Goal: Task Accomplishment & Management: Complete application form

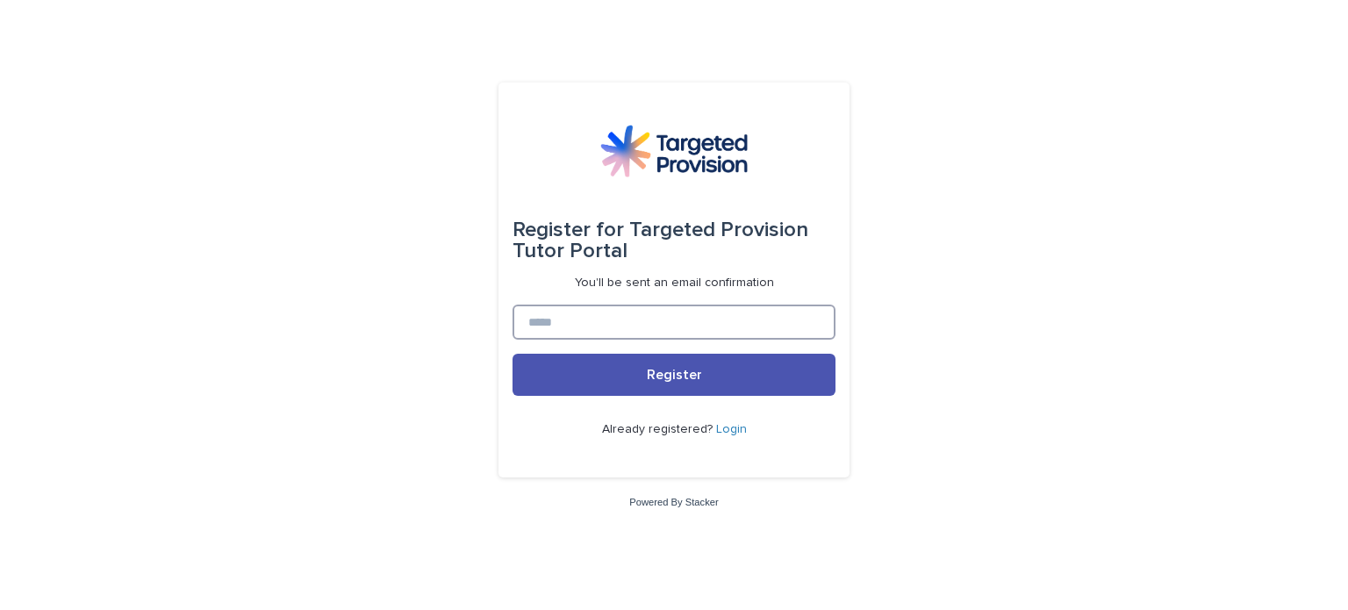
click at [644, 320] on input at bounding box center [673, 321] width 323 height 35
type input "**********"
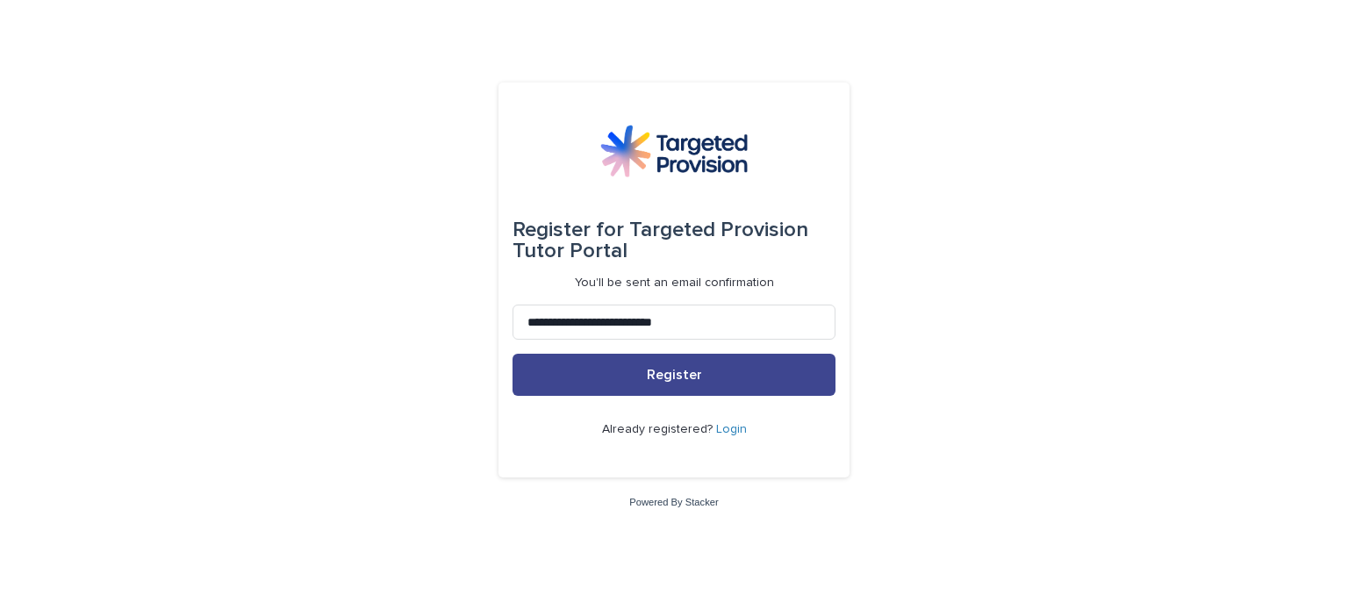
click at [751, 361] on button "Register" at bounding box center [673, 375] width 323 height 42
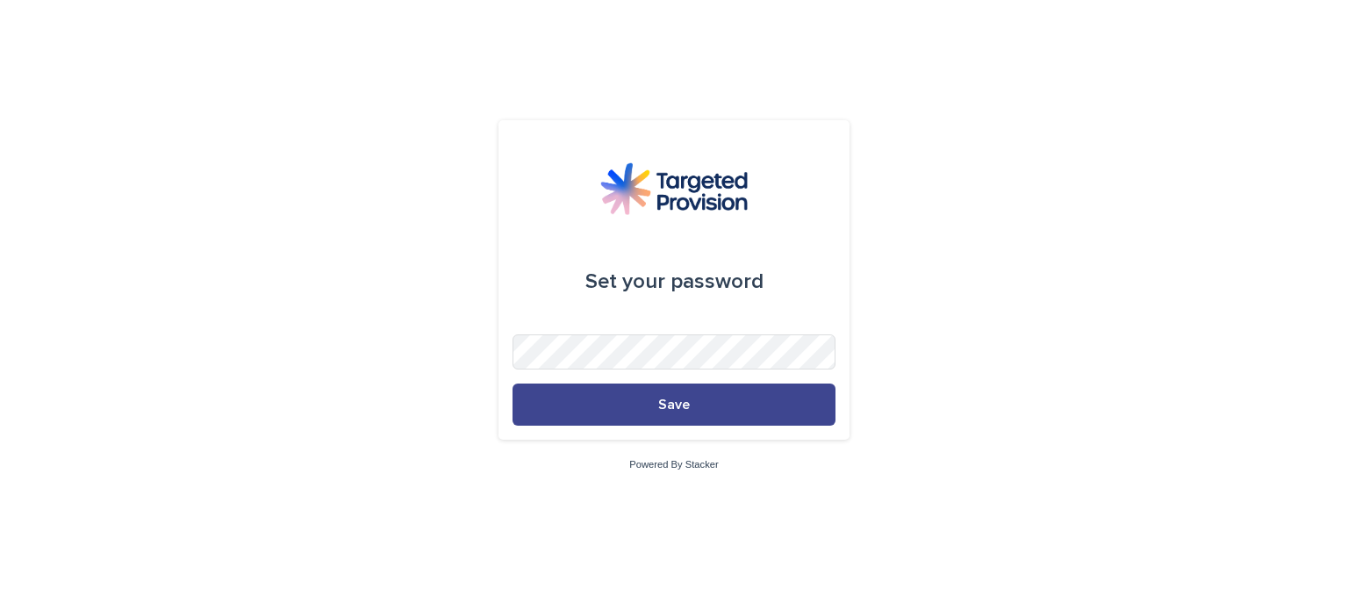
click at [666, 403] on span "Save" at bounding box center [674, 404] width 32 height 14
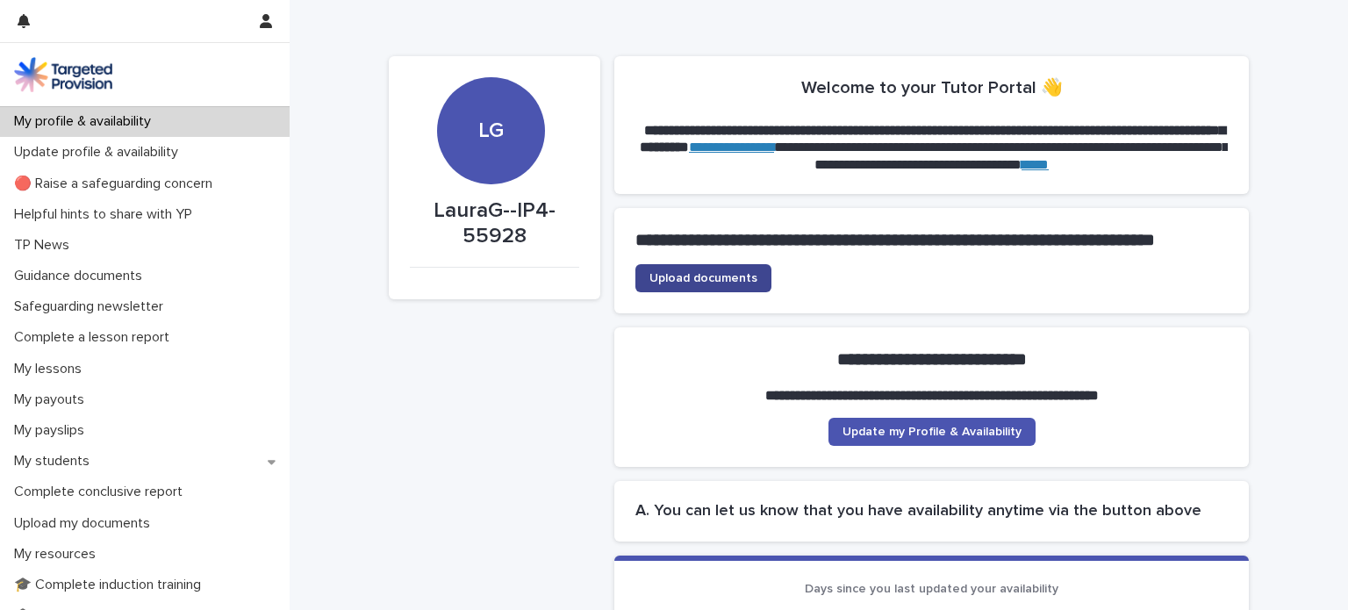
click at [688, 284] on span "Upload documents" at bounding box center [703, 278] width 108 height 12
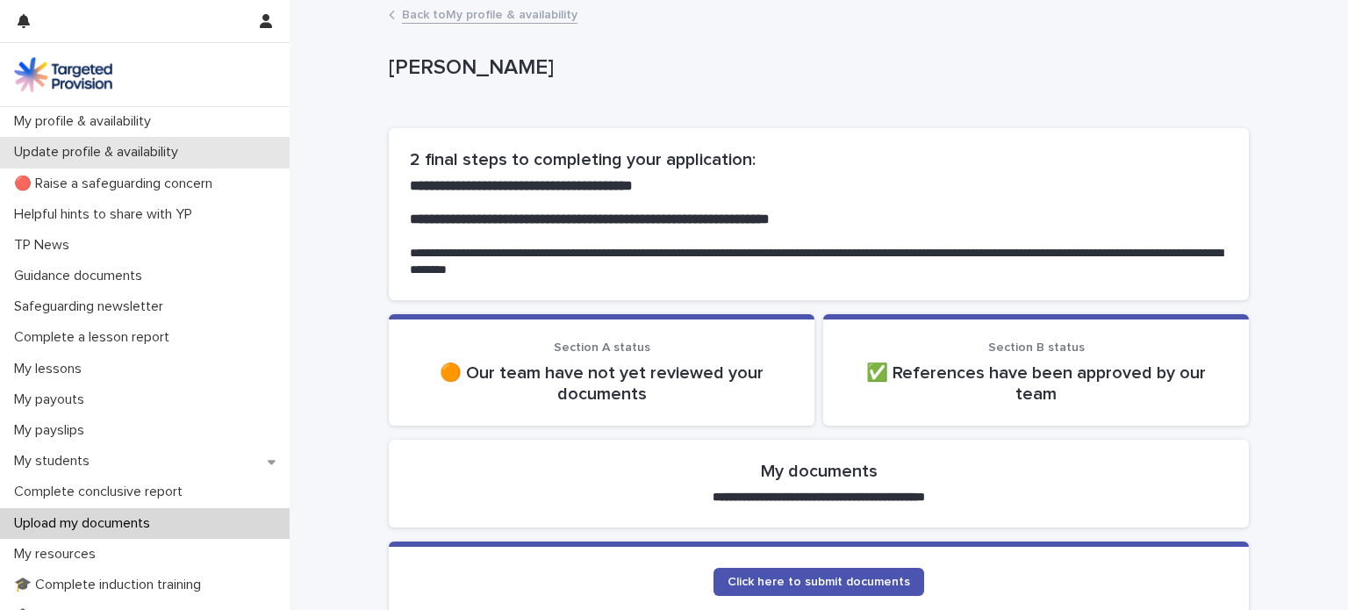
click at [69, 149] on p "Update profile & availability" at bounding box center [99, 152] width 185 height 17
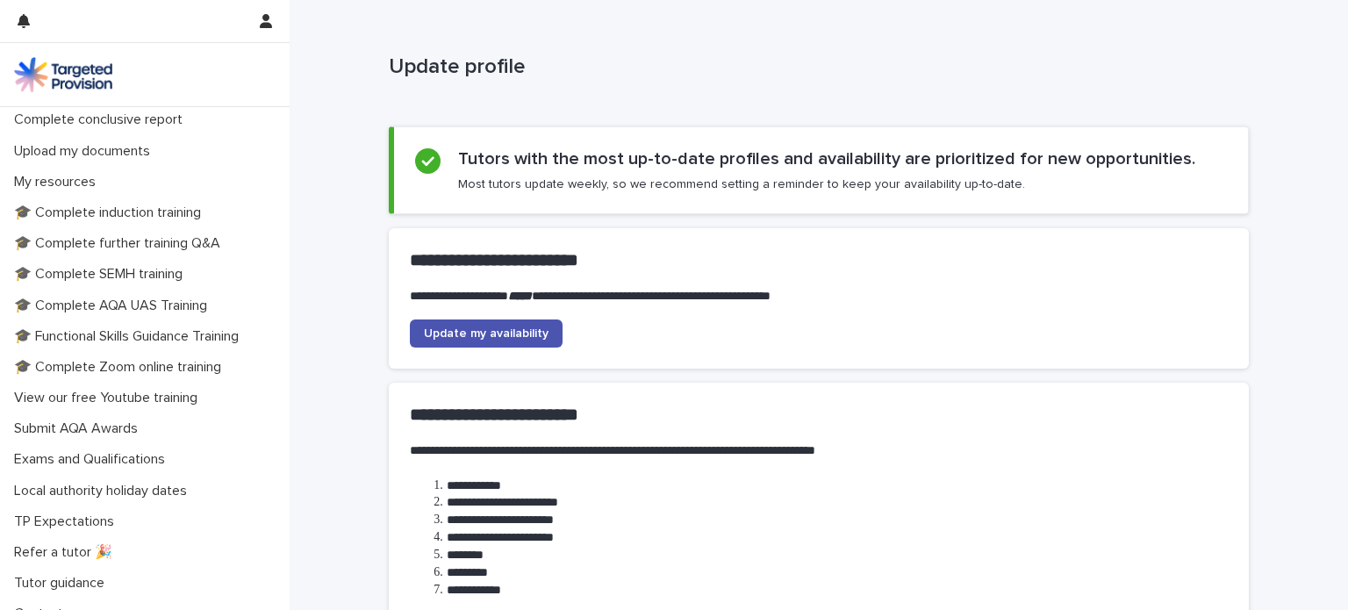
scroll to position [391, 0]
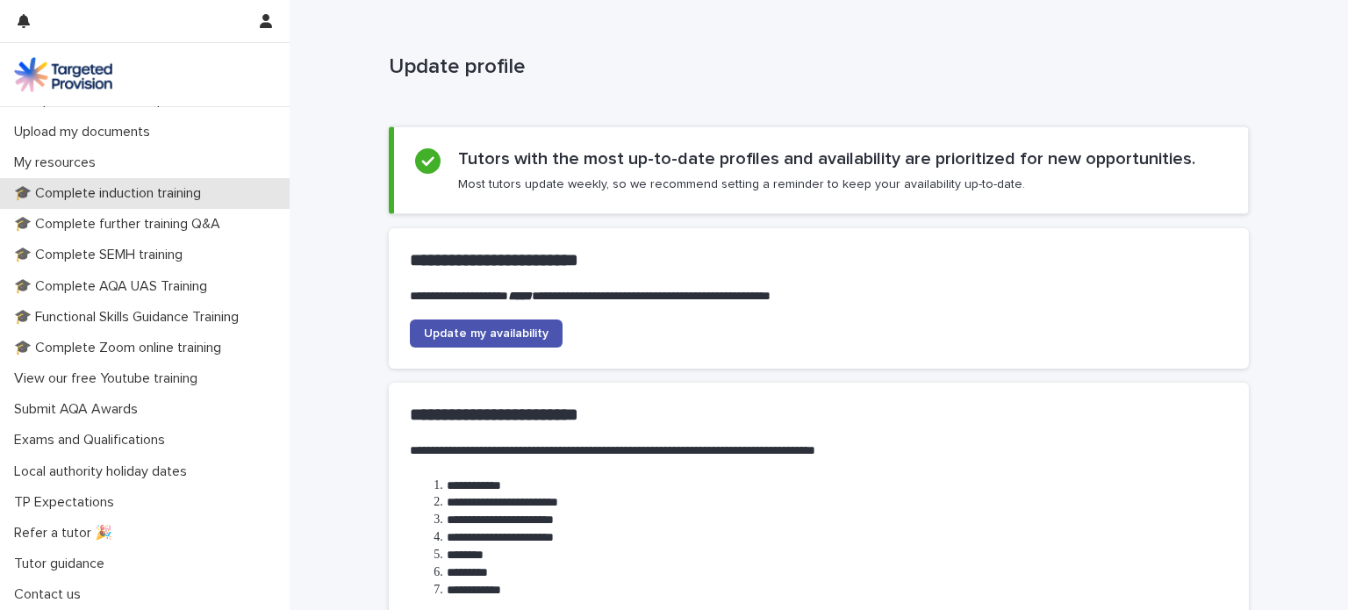
click at [84, 192] on p "🎓 Complete induction training" at bounding box center [111, 193] width 208 height 17
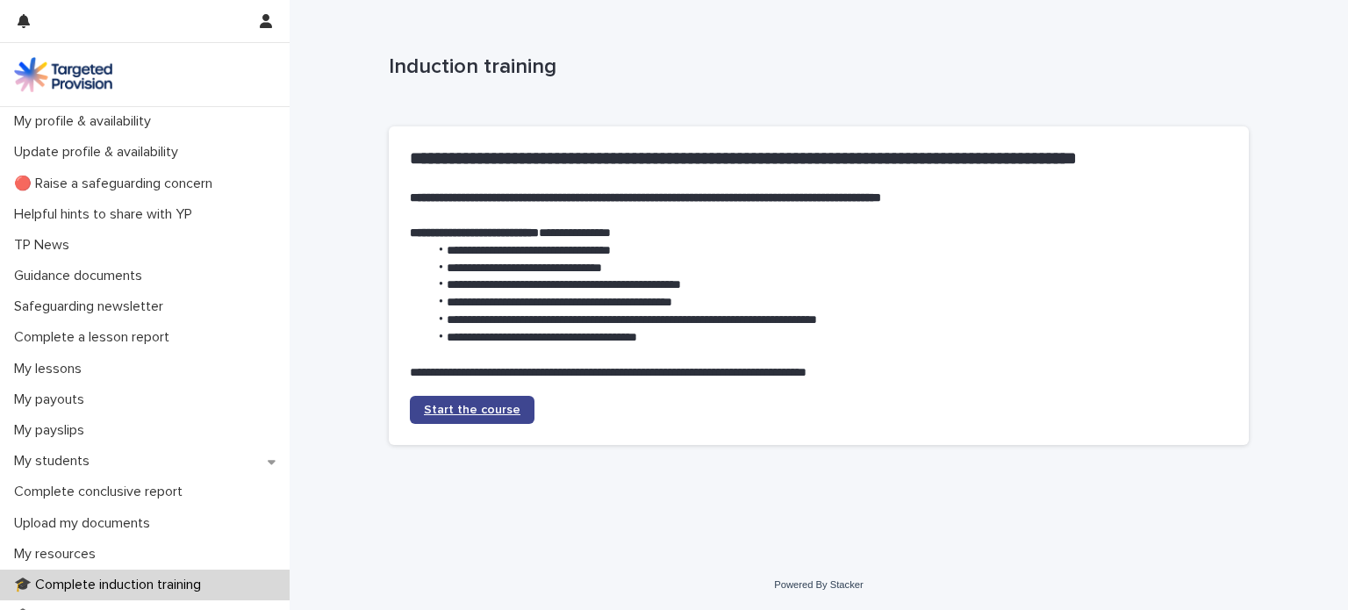
click at [451, 404] on span "Start the course" at bounding box center [472, 410] width 97 height 12
click at [449, 410] on span "Start the course" at bounding box center [472, 410] width 97 height 12
